Goal: Task Accomplishment & Management: Manage account settings

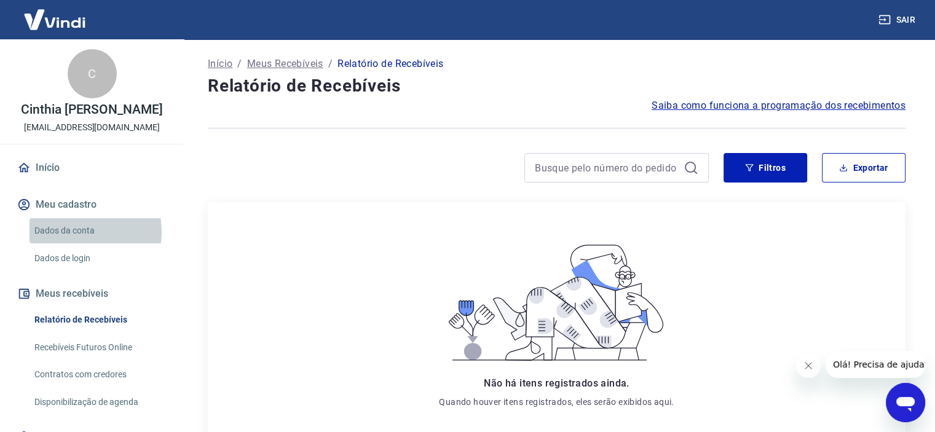
click at [78, 232] on link "Dados da conta" at bounding box center [100, 230] width 140 height 25
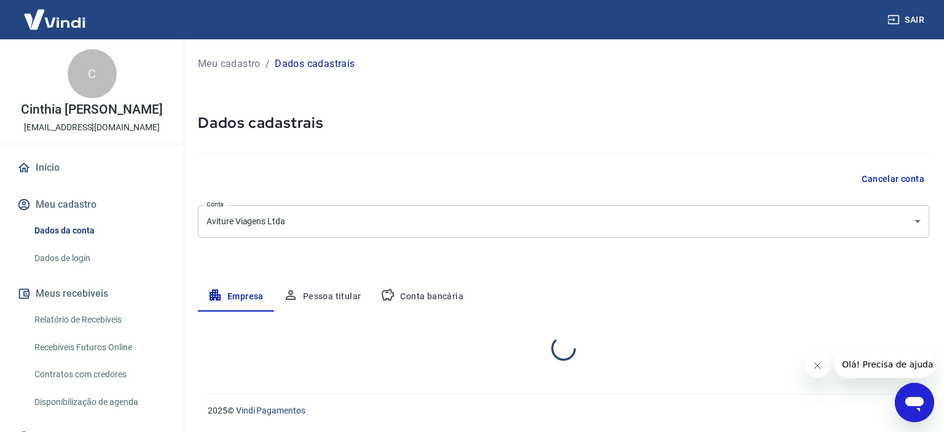
select select "DF"
select select "business"
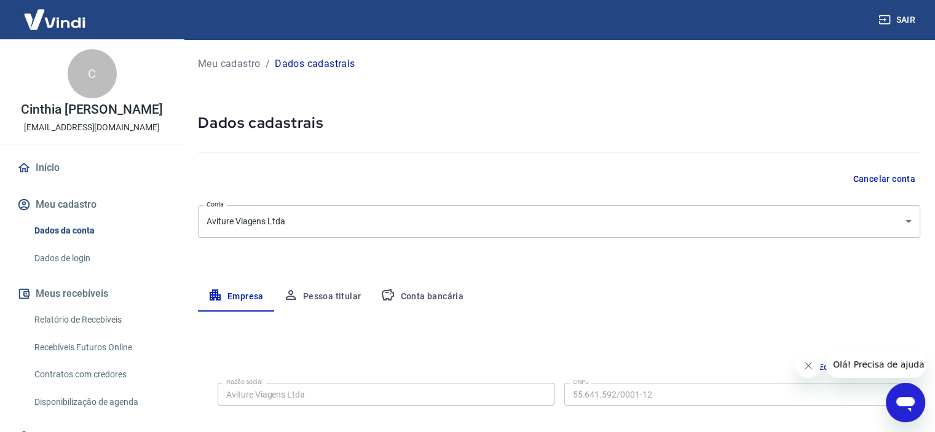
click at [440, 295] on button "Conta bancária" at bounding box center [422, 297] width 103 height 30
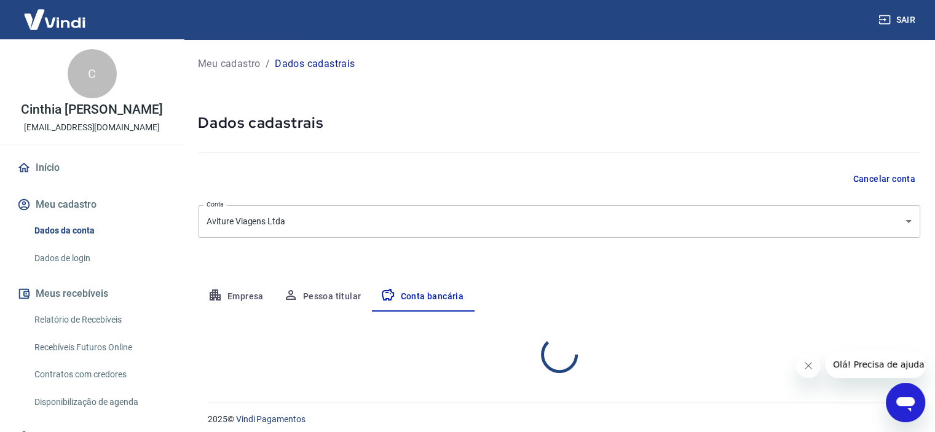
select select "1"
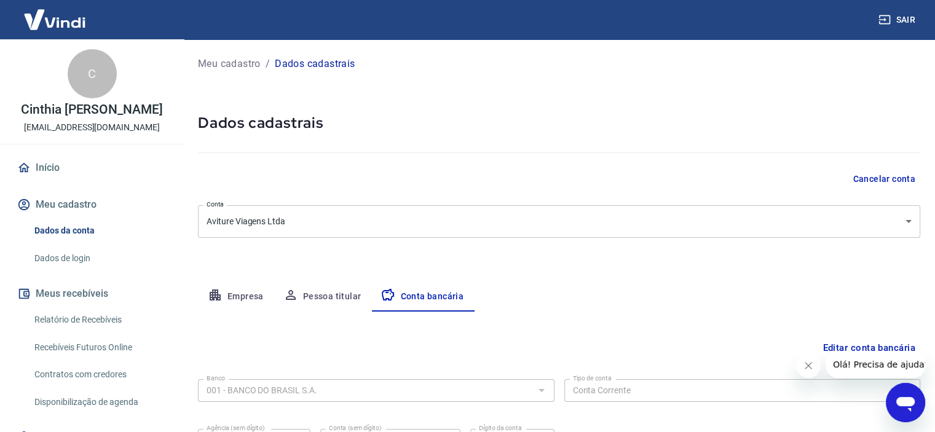
click at [335, 299] on button "Pessoa titular" at bounding box center [323, 297] width 98 height 30
click at [243, 304] on button "Empresa" at bounding box center [236, 297] width 76 height 30
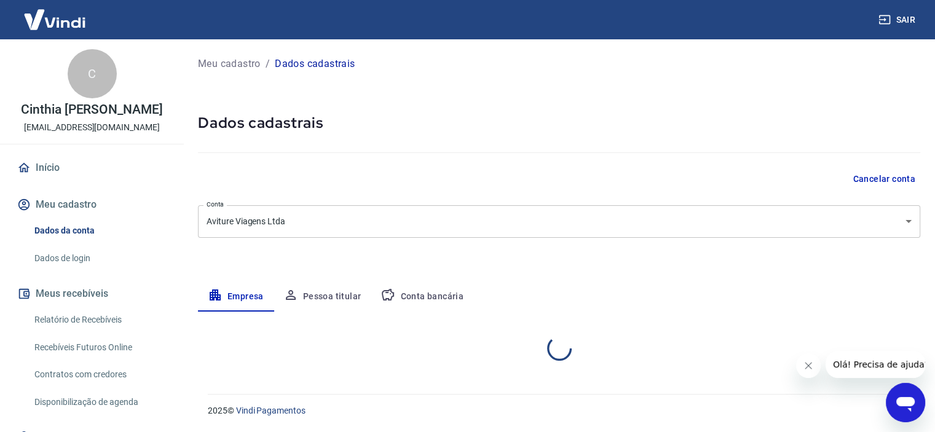
select select "DF"
select select "business"
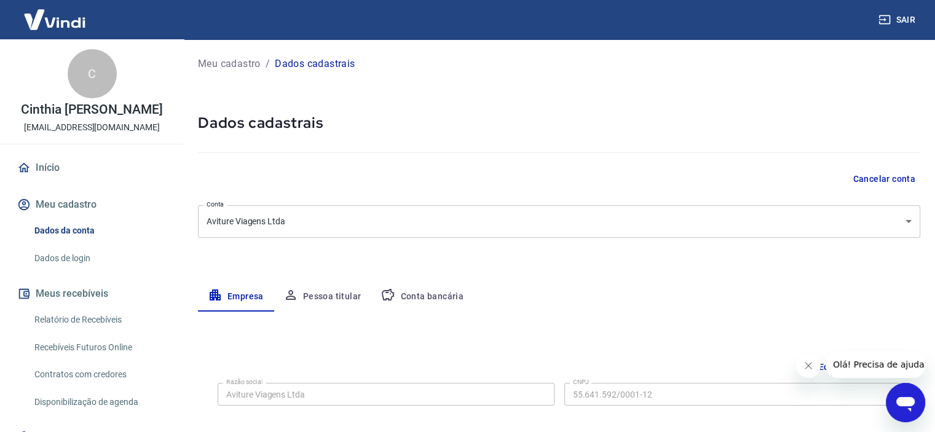
scroll to position [55, 0]
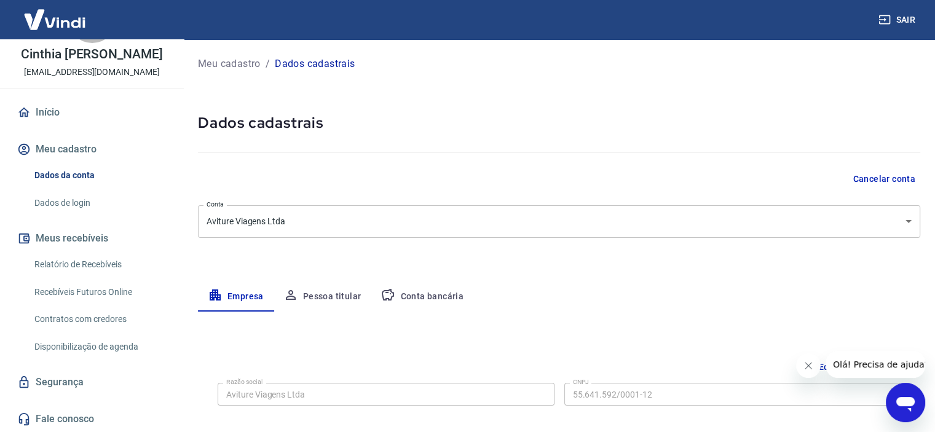
click at [108, 346] on link "Disponibilização de agenda" at bounding box center [100, 346] width 140 height 25
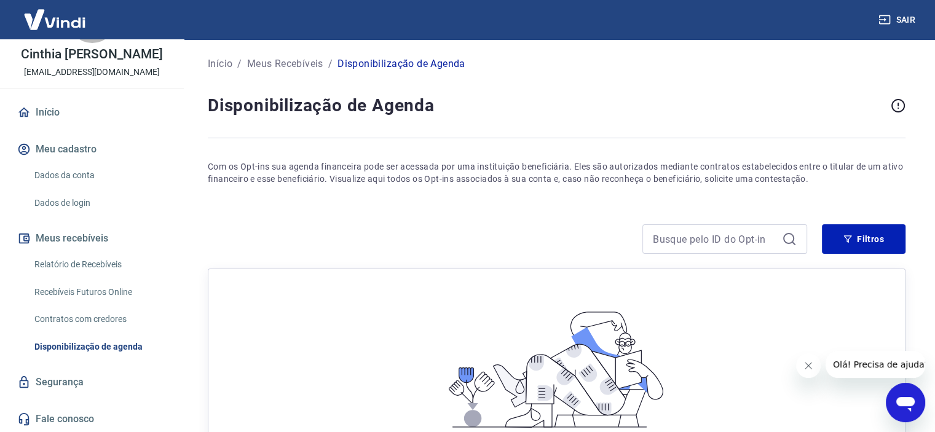
scroll to position [164, 0]
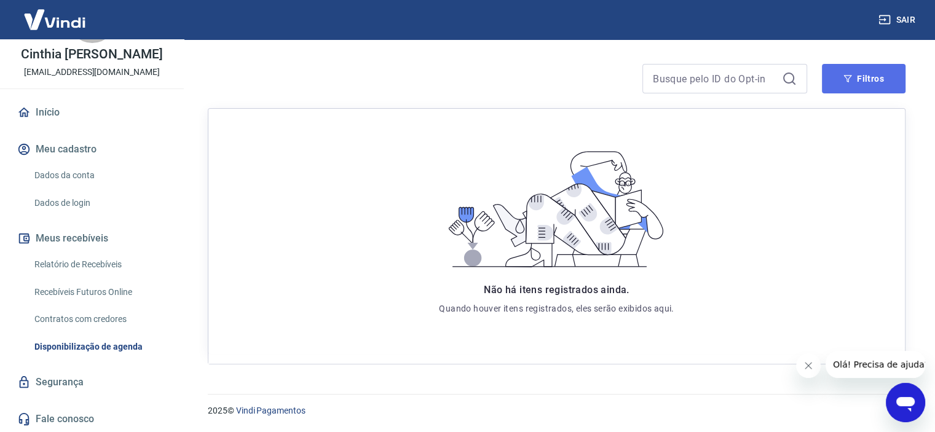
click at [873, 74] on button "Filtros" at bounding box center [864, 79] width 84 height 30
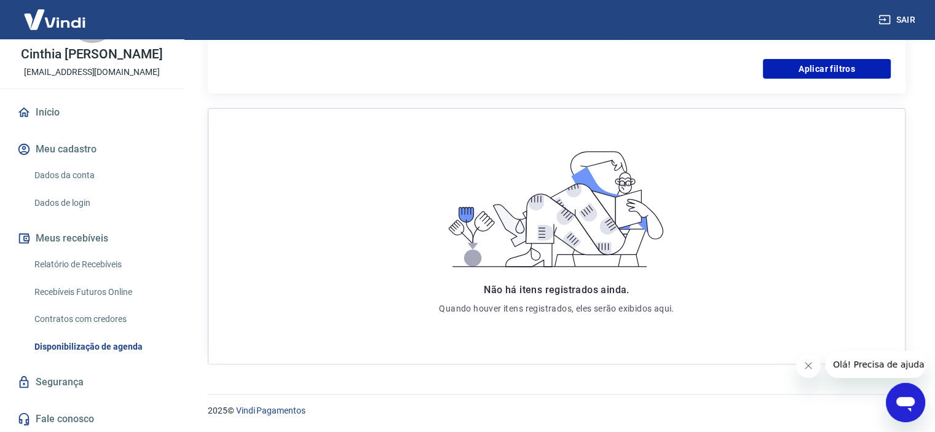
scroll to position [0, 0]
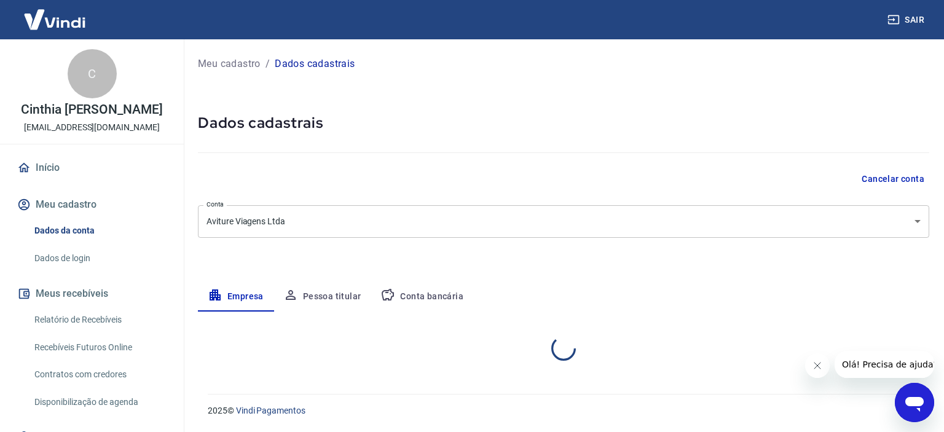
select select "DF"
select select "business"
